Goal: Task Accomplishment & Management: Use online tool/utility

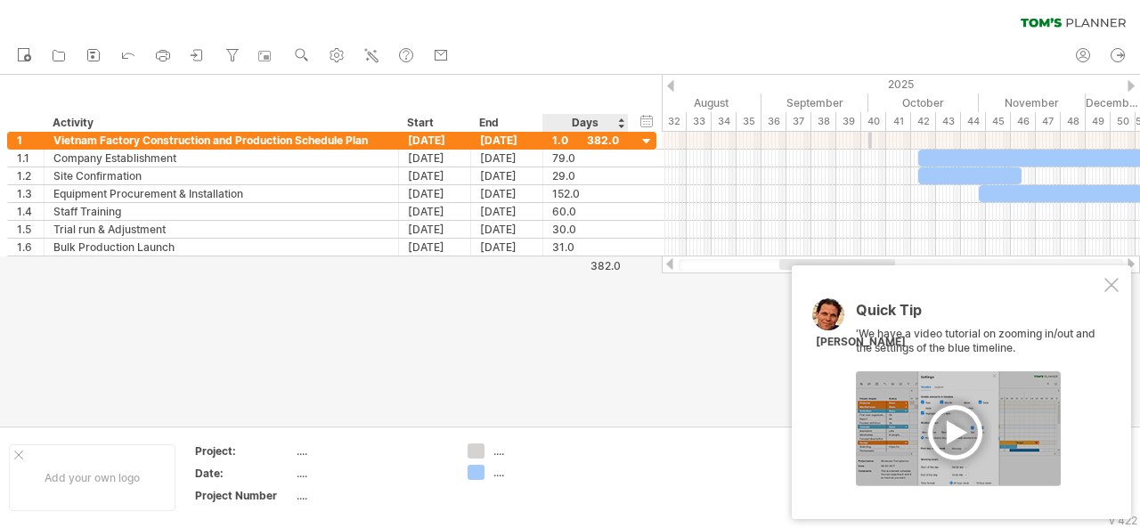
click at [576, 120] on div "Days" at bounding box center [584, 123] width 85 height 18
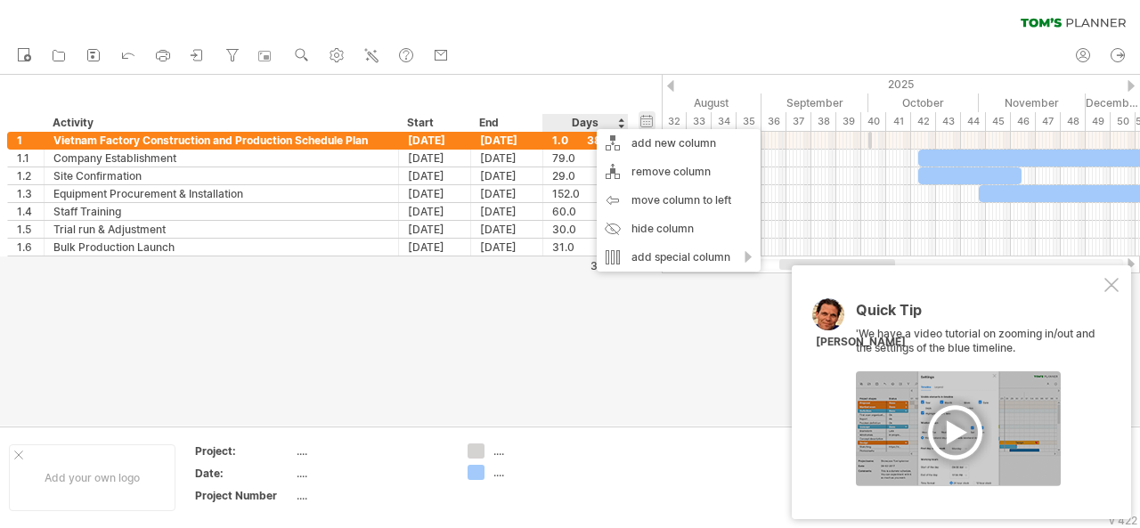
click at [645, 117] on div "hide start/end/duration show start/end/duration" at bounding box center [646, 120] width 17 height 19
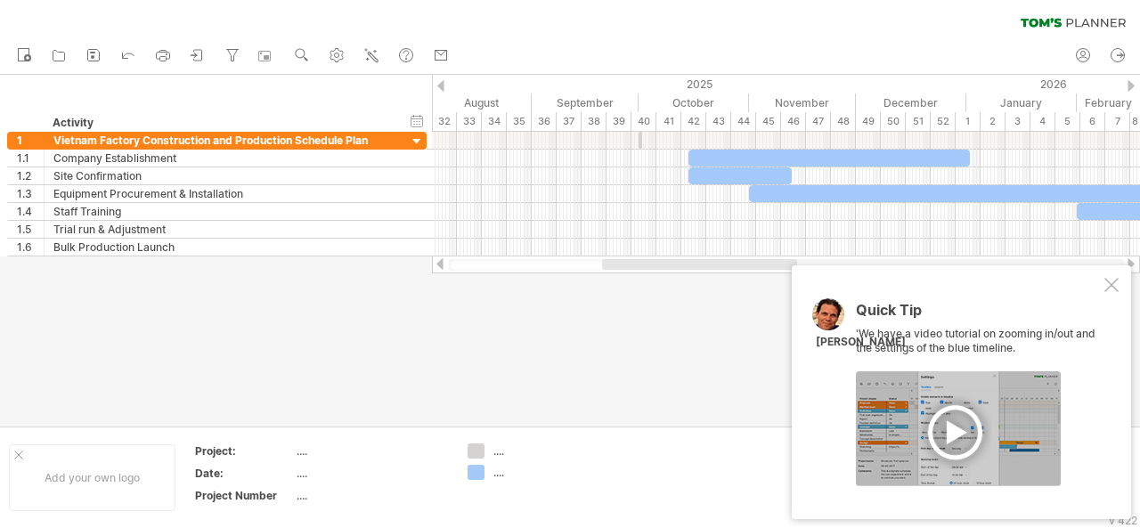
click at [509, 333] on div at bounding box center [570, 250] width 1140 height 351
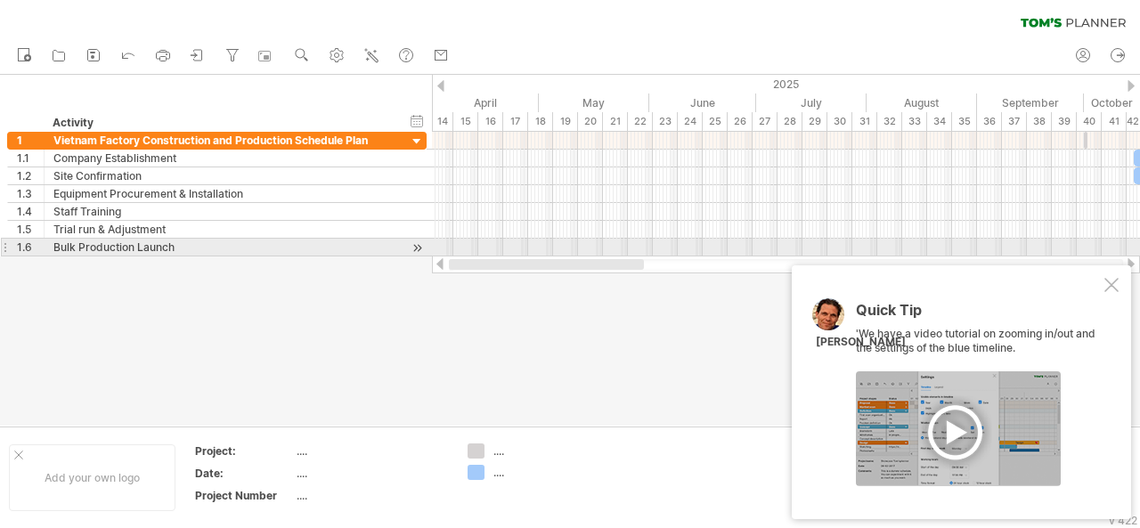
drag, startPoint x: 633, startPoint y: 259, endPoint x: 469, endPoint y: 253, distance: 164.0
click at [469, 253] on div "Trying to reach [DOMAIN_NAME] Connected again... 0% clear filter new 1" at bounding box center [570, 264] width 1140 height 528
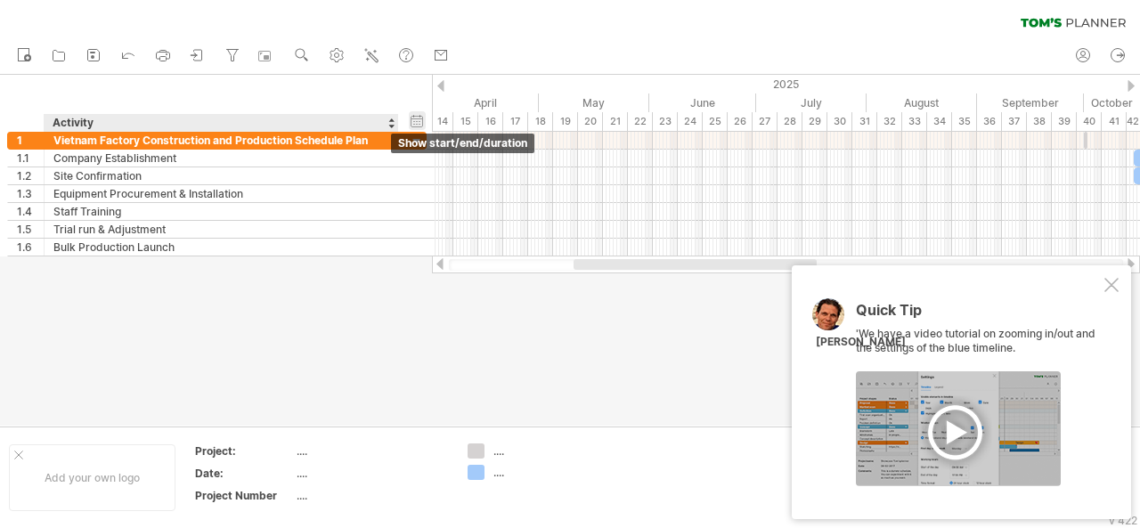
click at [412, 123] on div "hide start/end/duration show start/end/duration" at bounding box center [417, 120] width 17 height 19
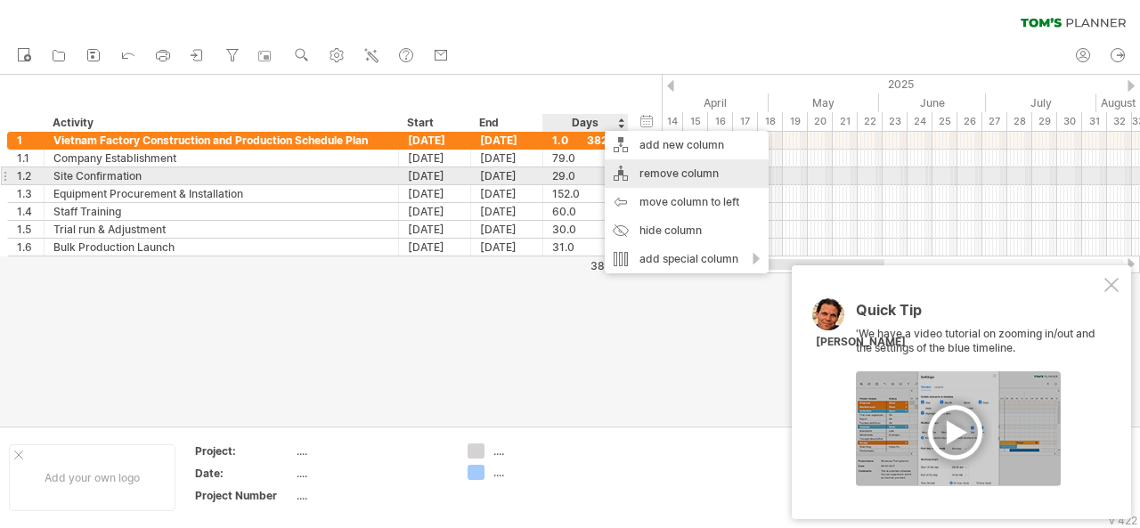
click at [684, 176] on div "remove column" at bounding box center [687, 173] width 164 height 28
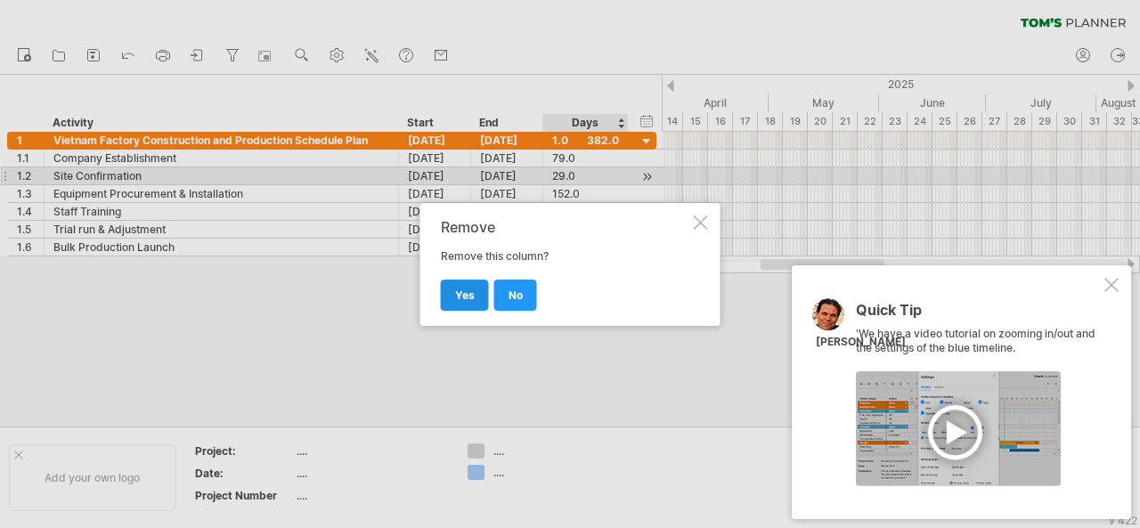
click at [463, 291] on span "yes" at bounding box center [465, 295] width 20 height 13
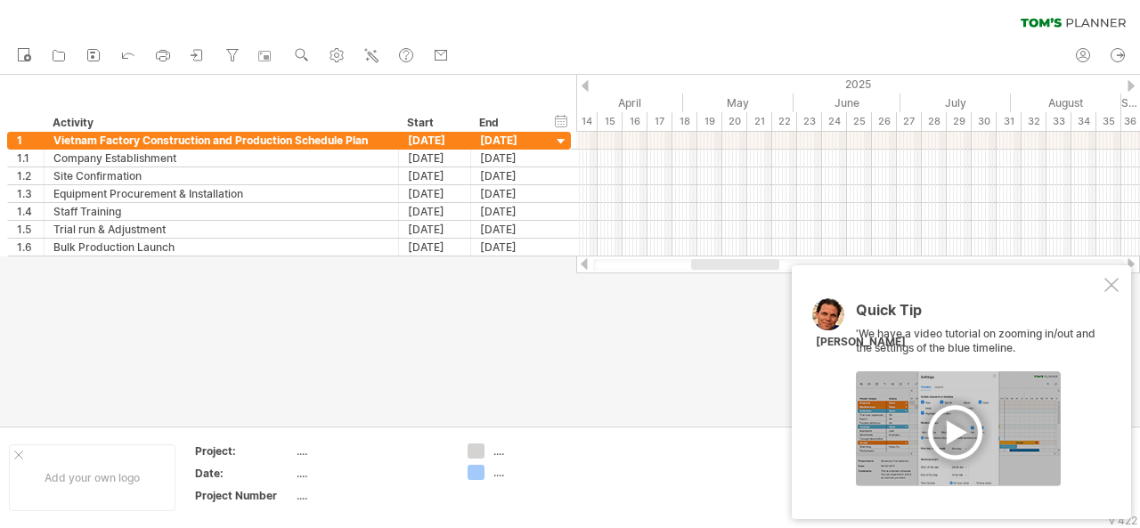
click at [1117, 289] on div at bounding box center [1111, 285] width 14 height 14
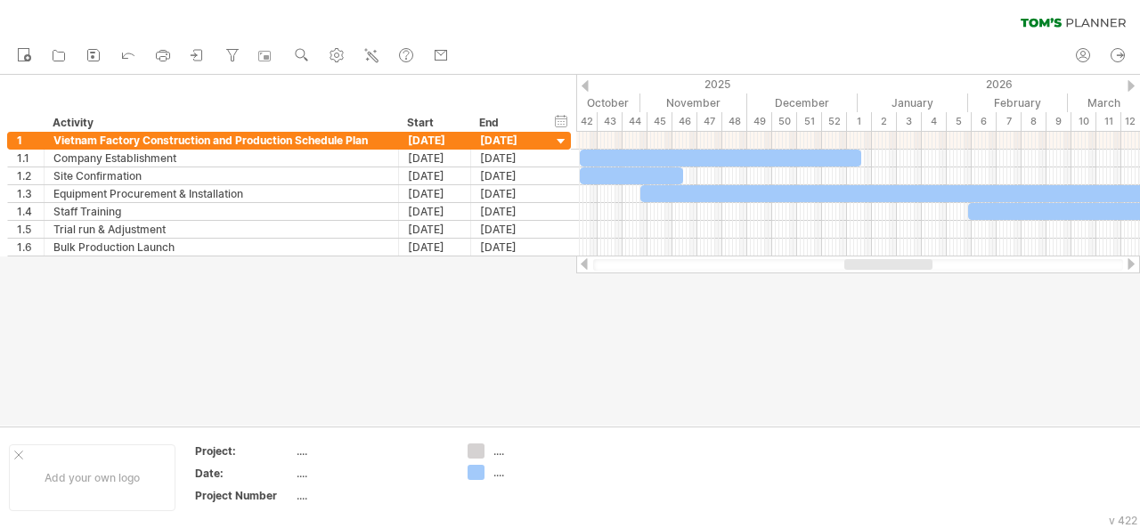
drag, startPoint x: 781, startPoint y: 266, endPoint x: 907, endPoint y: 285, distance: 126.9
click at [907, 285] on div "Trying to reach [DOMAIN_NAME] Connected again... 0% clear filter new 1" at bounding box center [570, 264] width 1140 height 528
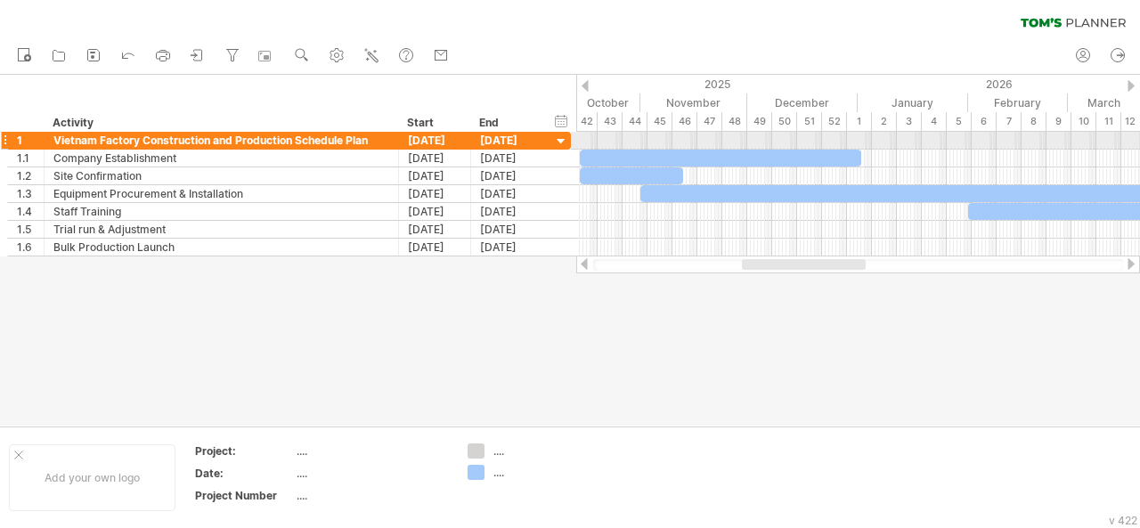
click at [561, 139] on div at bounding box center [561, 142] width 17 height 17
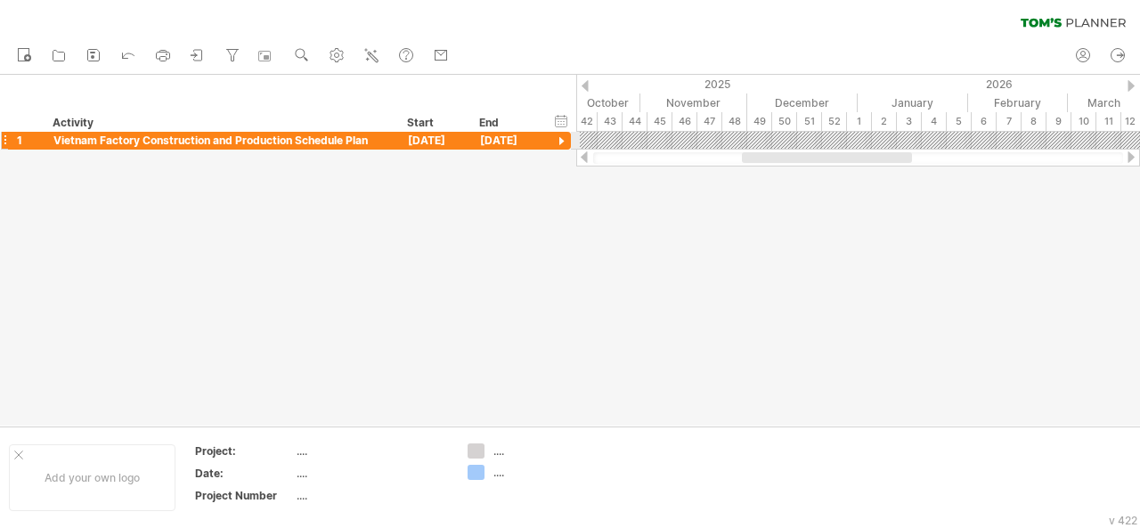
click at [561, 139] on div at bounding box center [561, 142] width 17 height 17
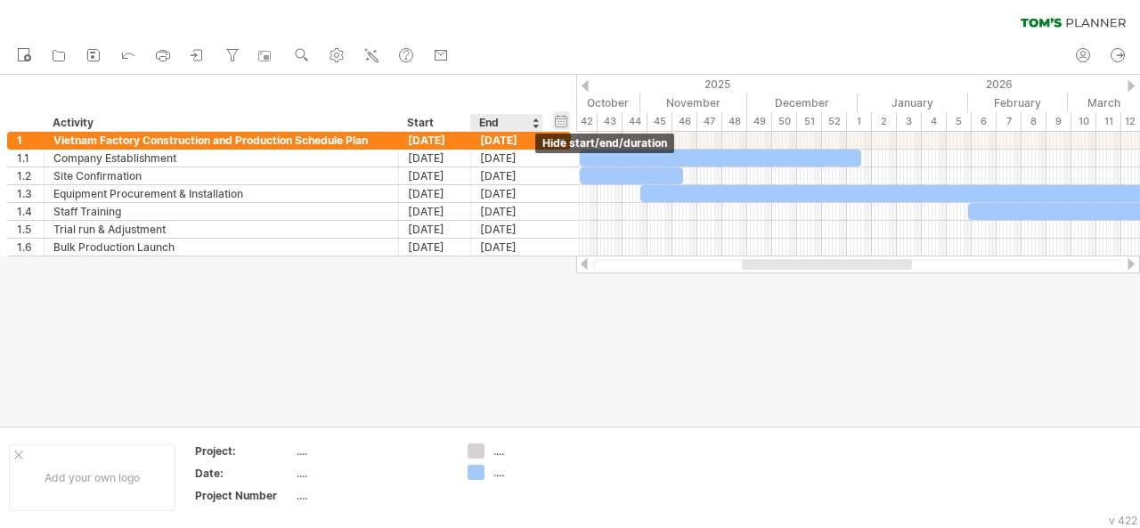
click at [561, 122] on div "hide start/end/duration show start/end/duration" at bounding box center [561, 120] width 17 height 19
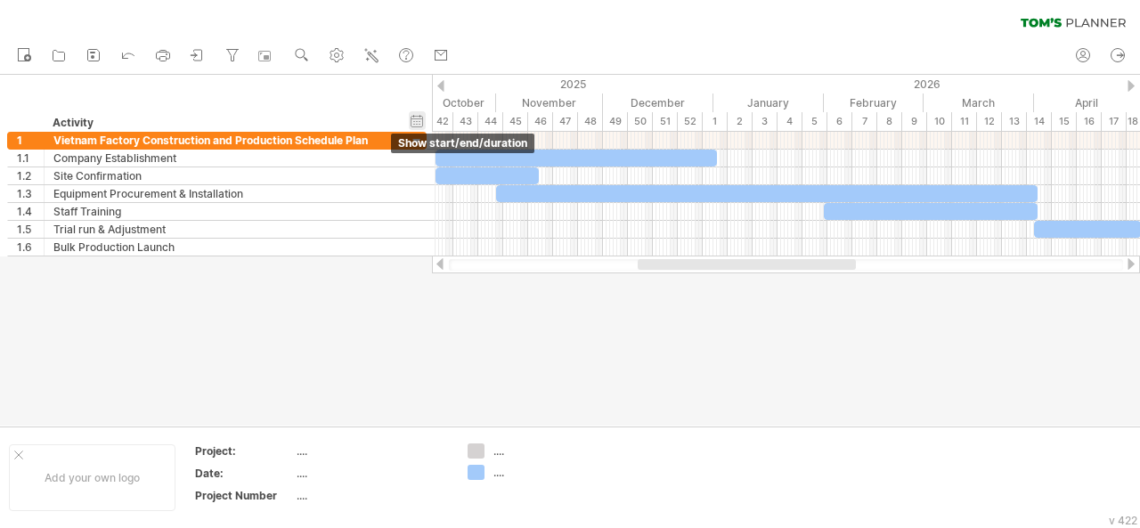
click at [419, 119] on div "hide start/end/duration show start/end/duration" at bounding box center [417, 120] width 17 height 19
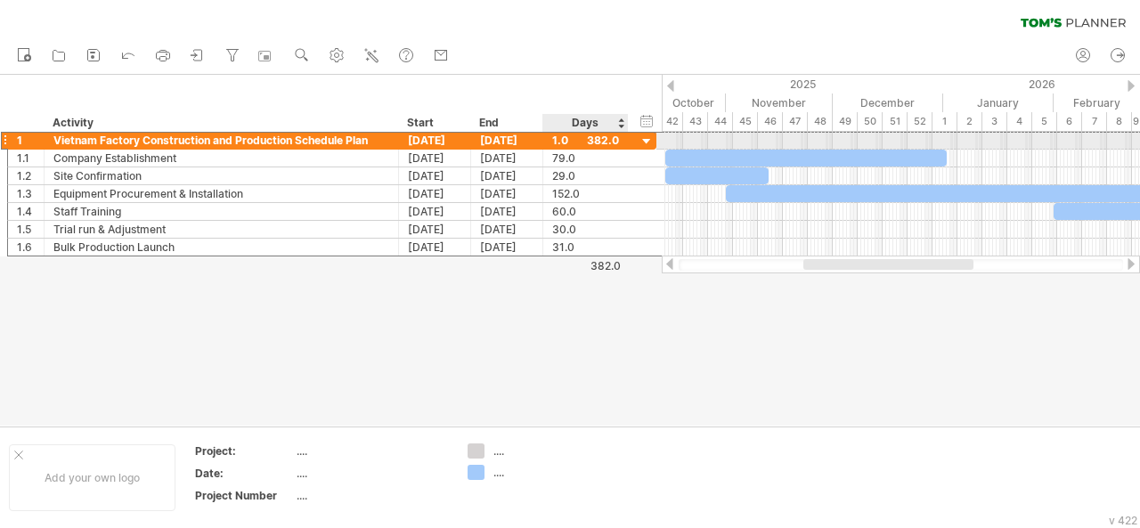
click at [566, 136] on div "1.0" at bounding box center [585, 140] width 67 height 17
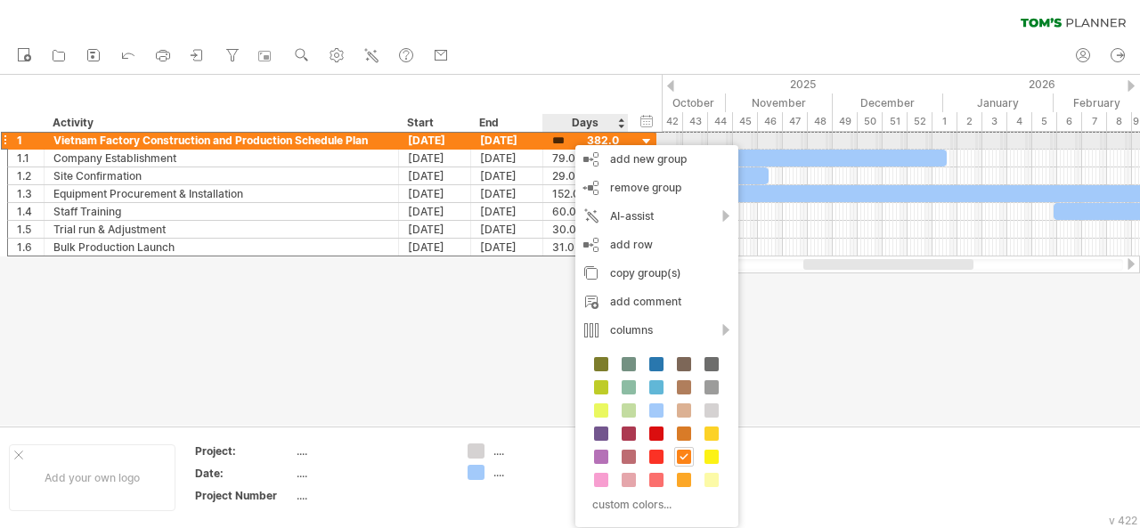
click at [609, 138] on div "***" at bounding box center [585, 140] width 67 height 17
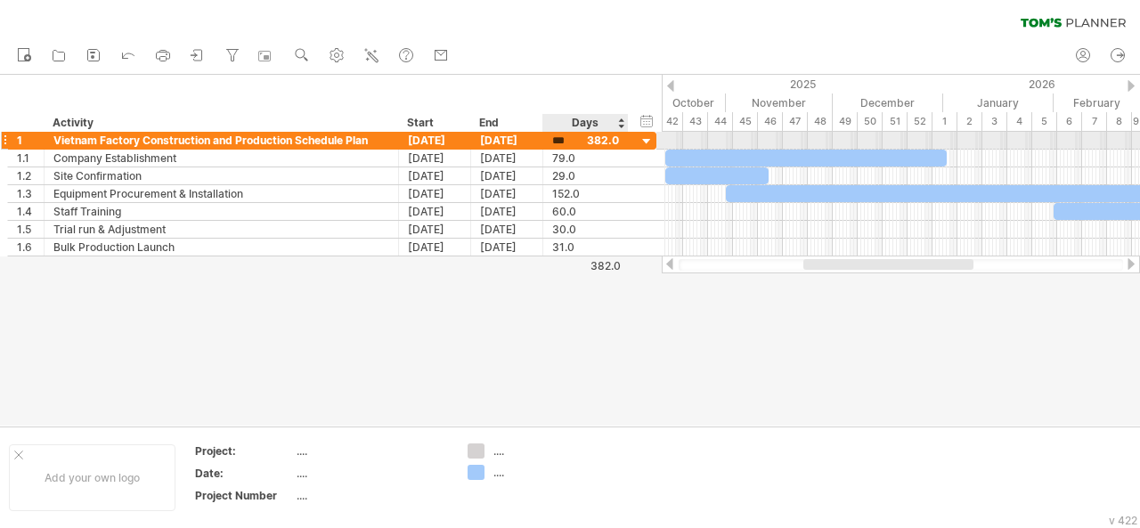
click at [609, 138] on div "***" at bounding box center [585, 140] width 67 height 17
click at [600, 146] on div "***" at bounding box center [585, 140] width 67 height 17
click at [645, 144] on div at bounding box center [646, 142] width 17 height 17
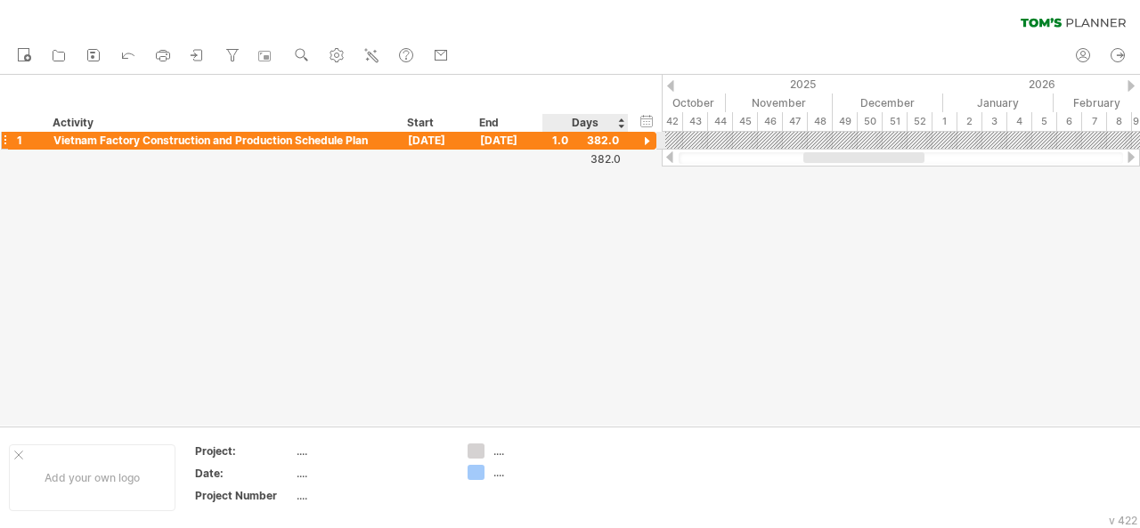
click at [646, 143] on div at bounding box center [646, 142] width 17 height 17
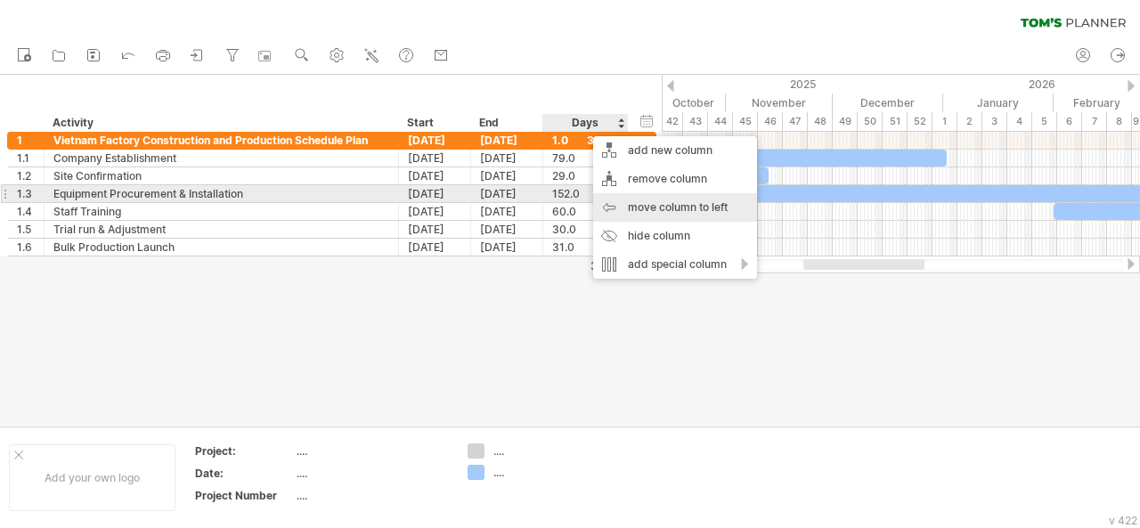
click at [667, 202] on div "move column to left" at bounding box center [675, 207] width 164 height 28
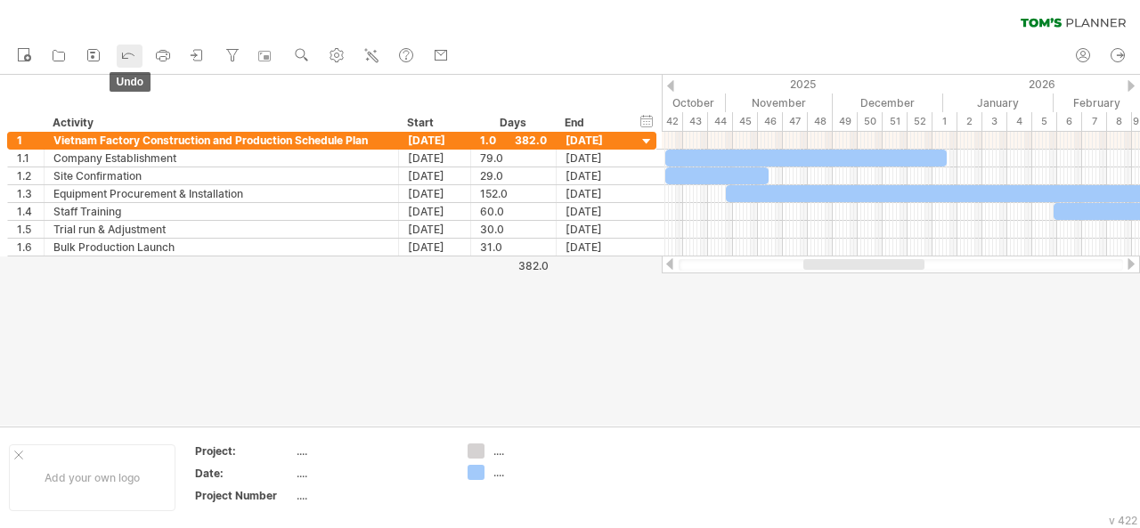
click at [130, 49] on icon at bounding box center [128, 54] width 18 height 18
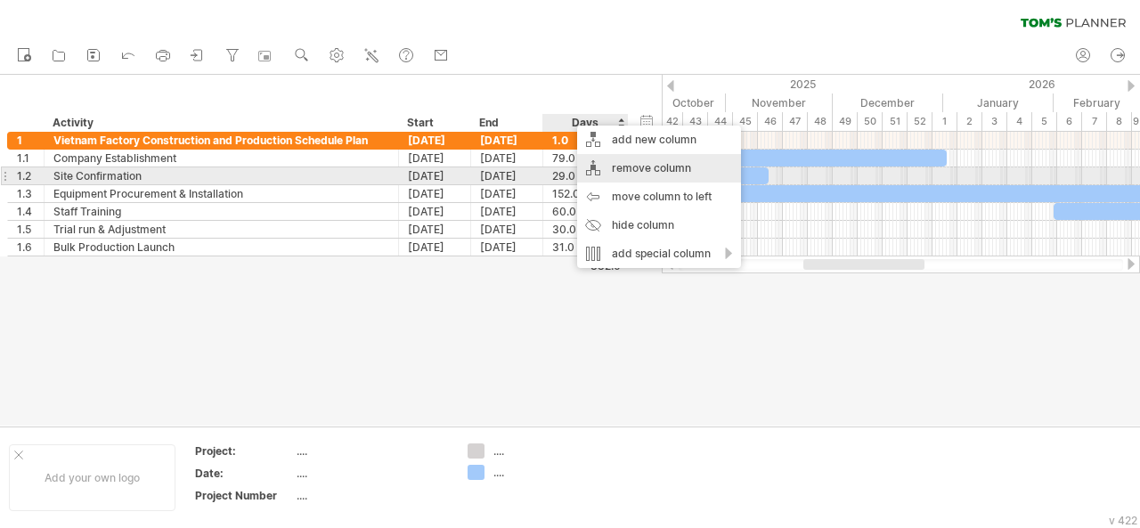
click at [674, 174] on div "remove column" at bounding box center [659, 168] width 164 height 28
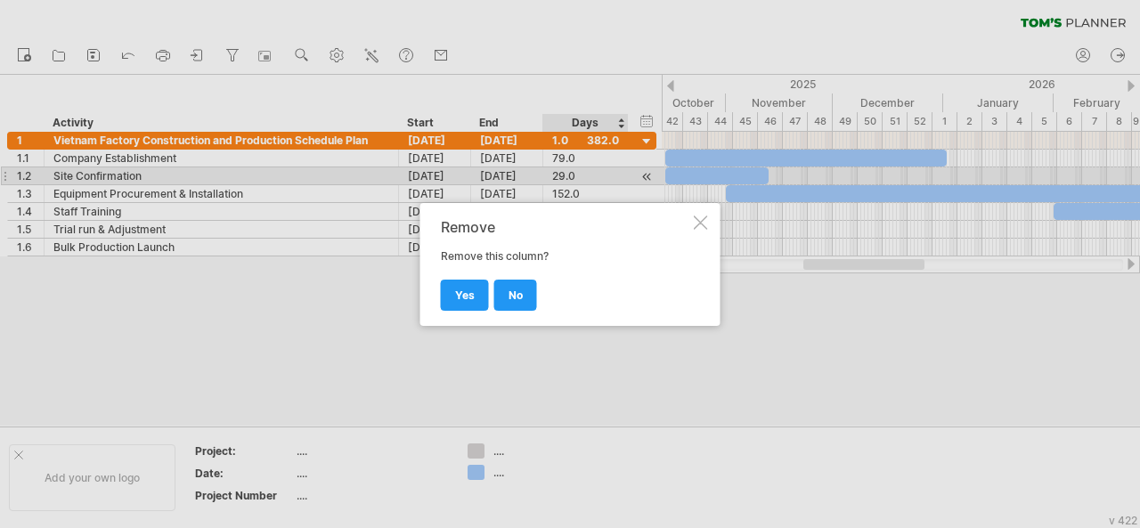
click at [702, 219] on div at bounding box center [701, 222] width 14 height 14
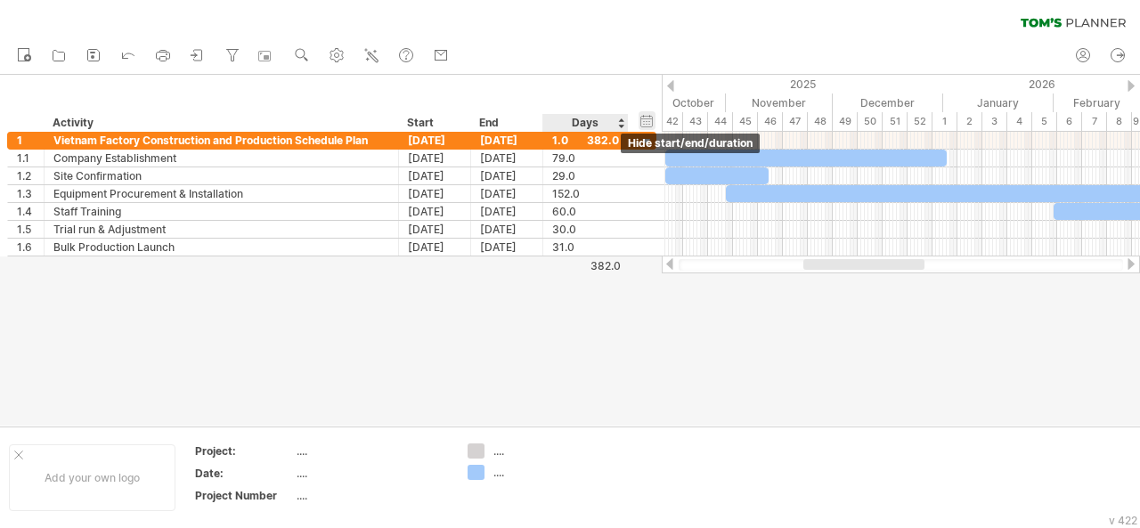
click at [641, 125] on div "hide start/end/duration show start/end/duration" at bounding box center [646, 120] width 17 height 19
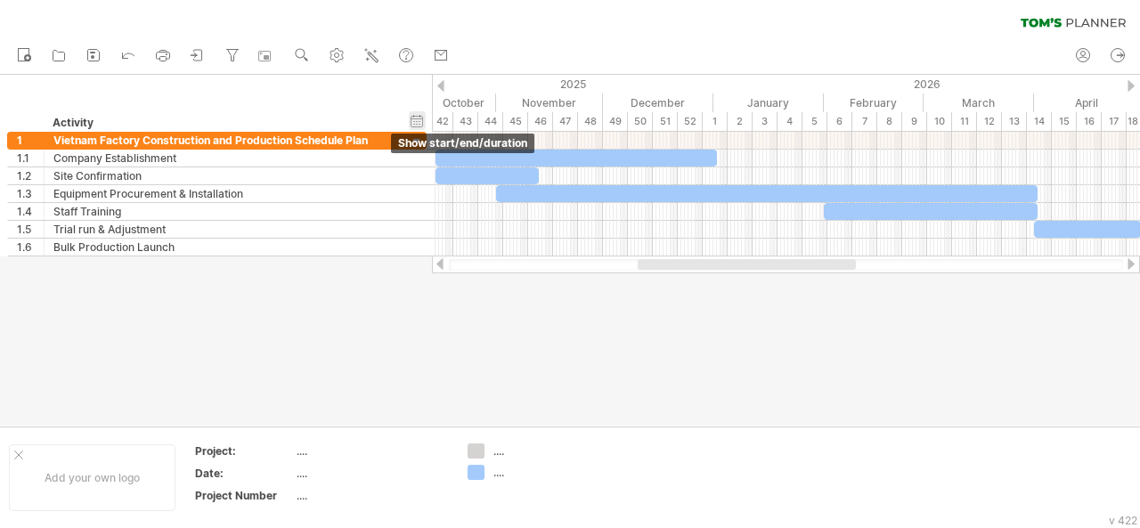
click at [423, 118] on div "hide start/end/duration show start/end/duration" at bounding box center [417, 120] width 17 height 19
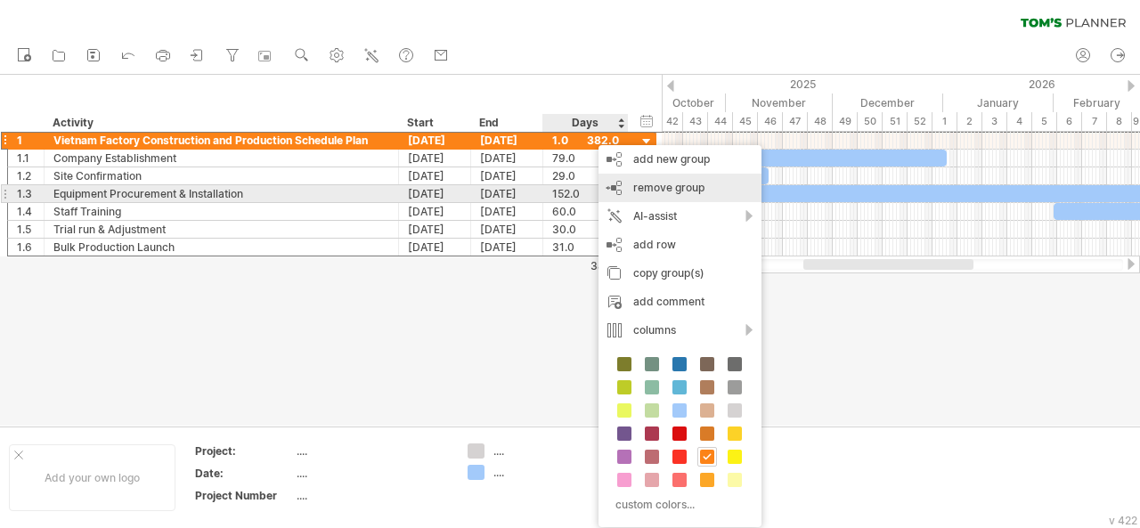
click at [657, 194] on div "remove group remove selected groups" at bounding box center [679, 188] width 163 height 28
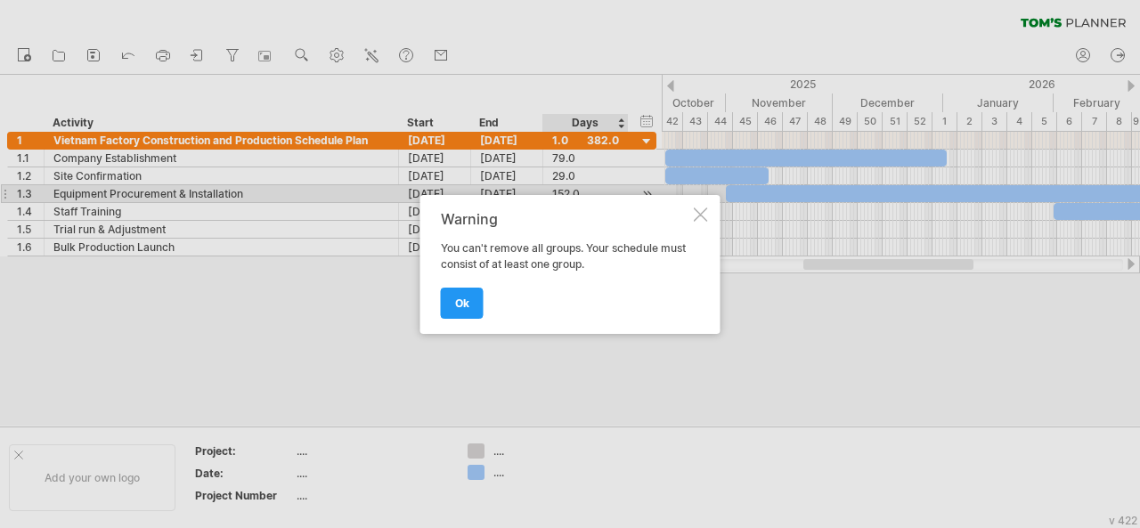
click at [703, 216] on div at bounding box center [701, 214] width 14 height 14
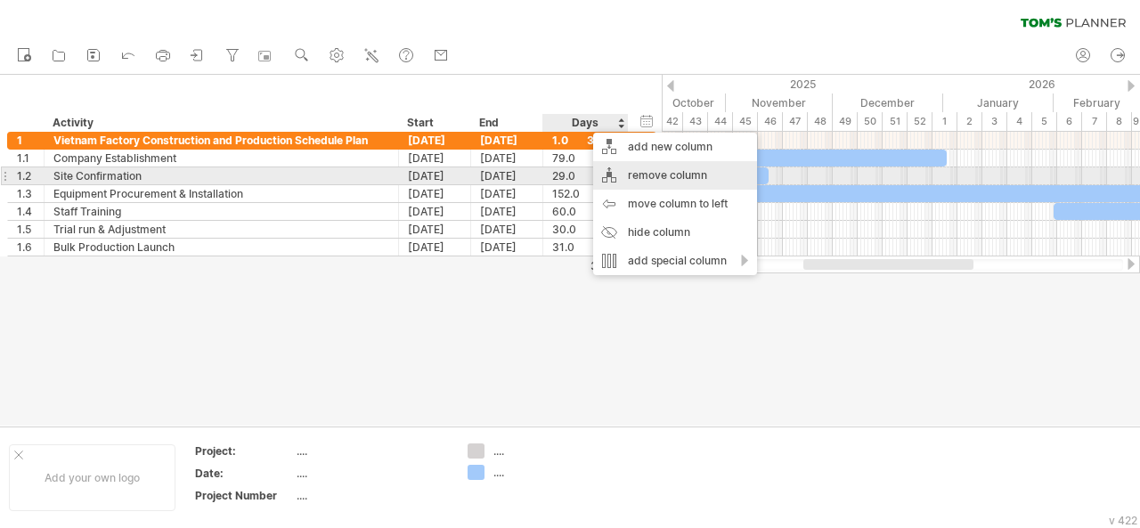
click at [659, 179] on div "remove column" at bounding box center [675, 175] width 164 height 28
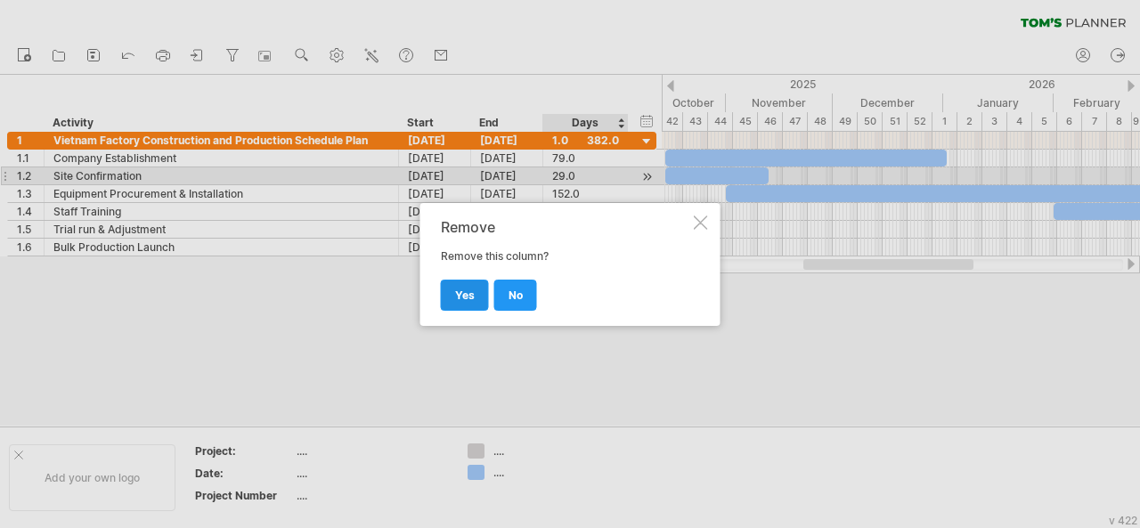
click at [470, 289] on span "yes" at bounding box center [465, 295] width 20 height 13
click at [470, 289] on div at bounding box center [570, 250] width 1140 height 351
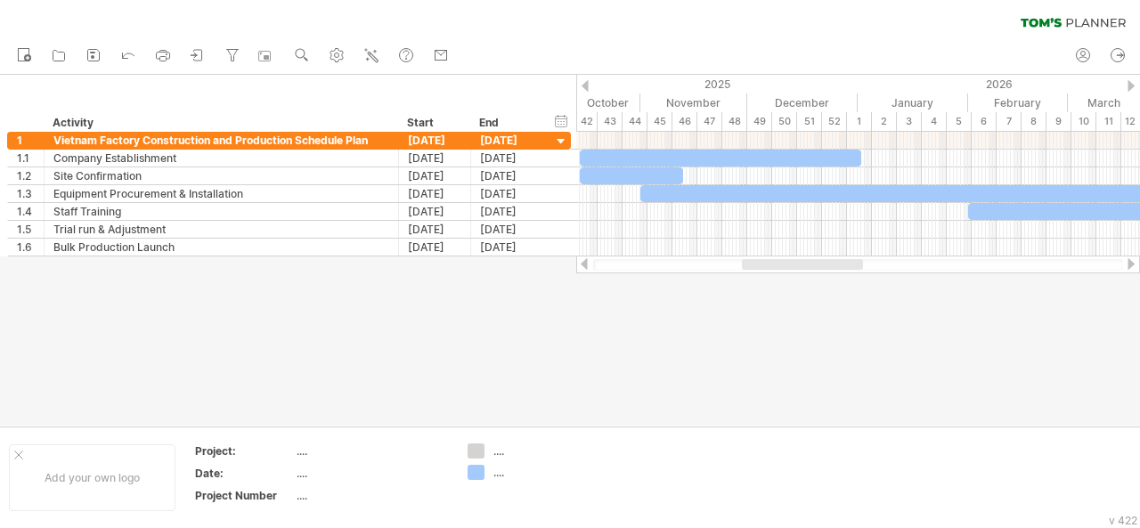
click at [583, 272] on div at bounding box center [858, 265] width 564 height 18
click at [203, 56] on icon at bounding box center [198, 55] width 18 height 18
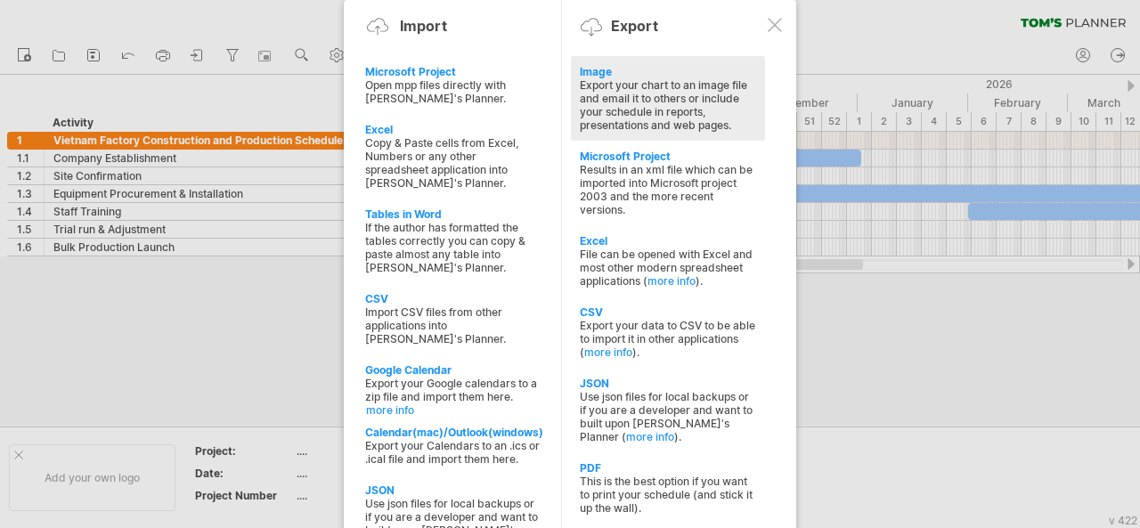
click at [584, 98] on div "Export your chart to an image file and email it to others or include your sched…" at bounding box center [668, 104] width 176 height 53
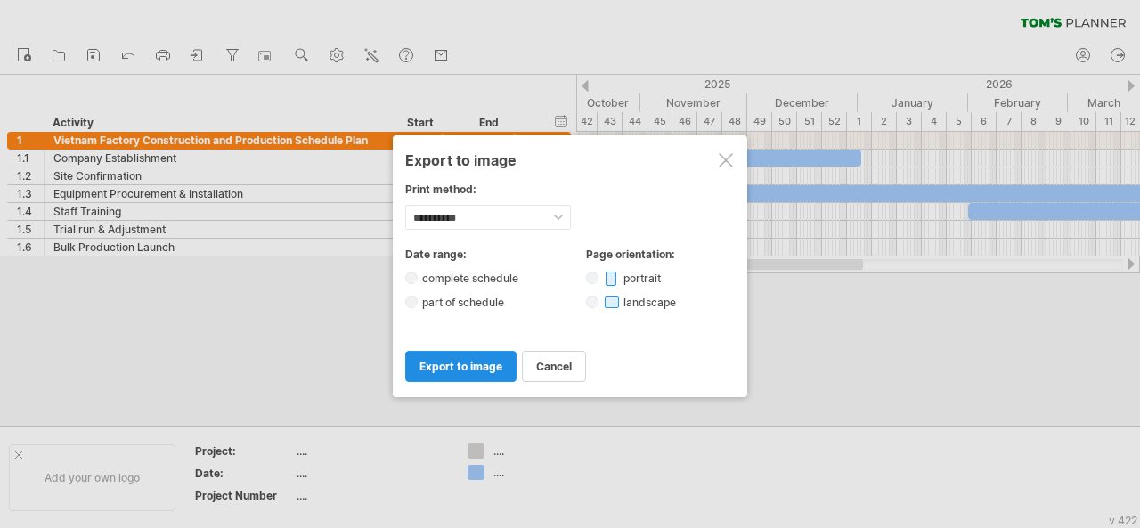
click at [483, 370] on link "export to image" at bounding box center [460, 366] width 111 height 31
